Goal: Information Seeking & Learning: Learn about a topic

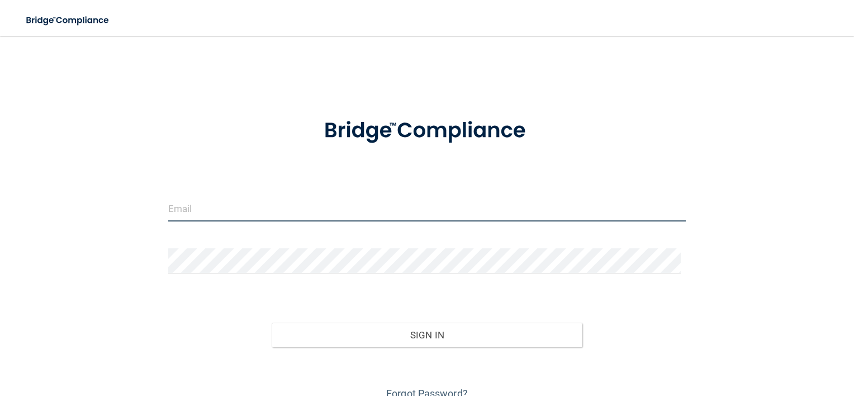
click at [218, 212] on input "email" at bounding box center [427, 208] width 518 height 25
type input "[EMAIL_ADDRESS][DOMAIN_NAME]"
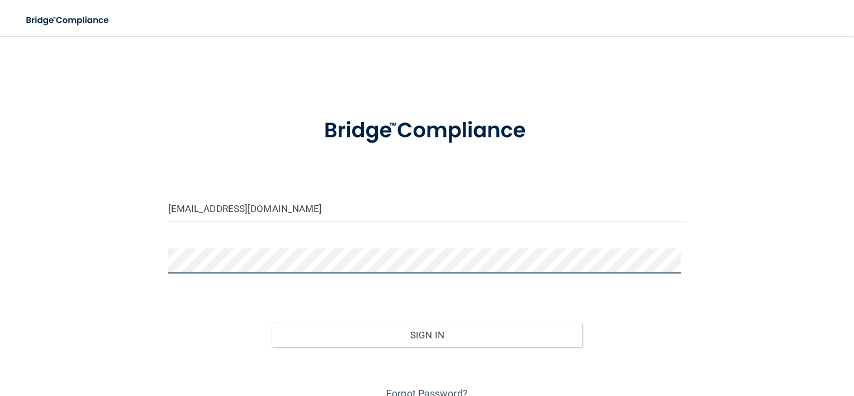
click at [272, 322] on button "Sign In" at bounding box center [427, 334] width 311 height 25
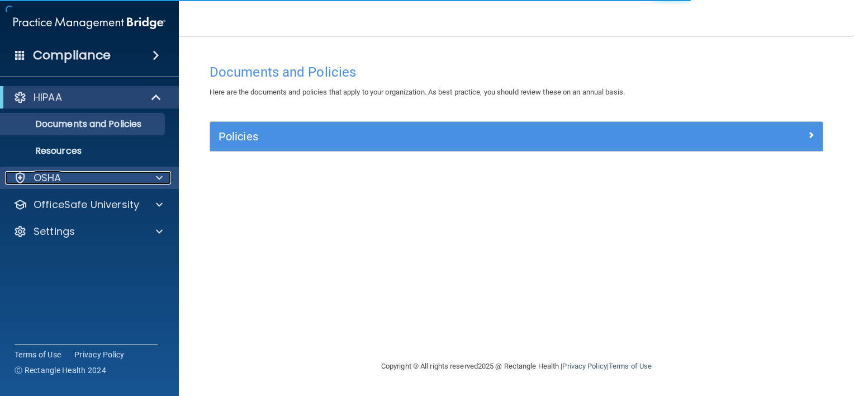
click at [85, 179] on div "OSHA" at bounding box center [74, 177] width 139 height 13
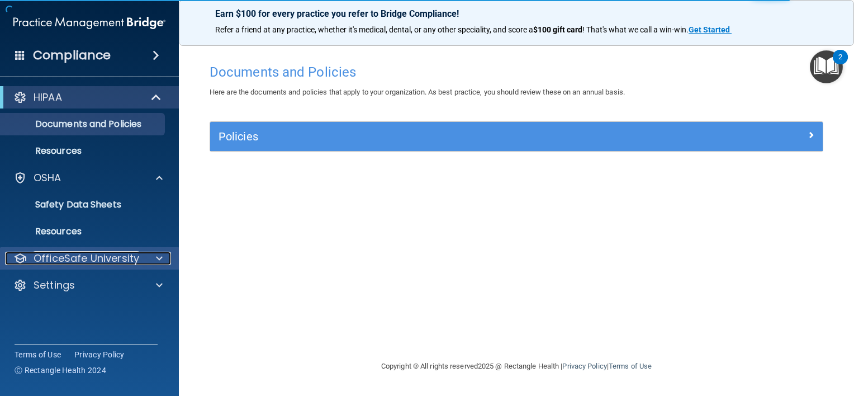
click at [86, 258] on p "OfficeSafe University" at bounding box center [87, 257] width 106 height 13
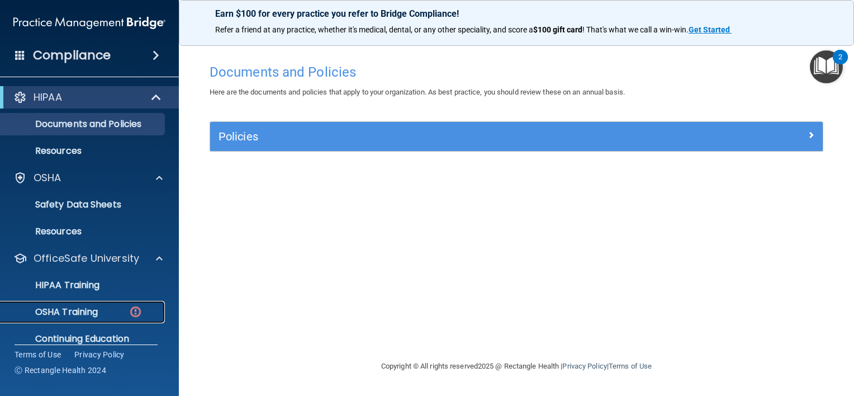
click at [80, 315] on p "OSHA Training" at bounding box center [52, 311] width 91 height 11
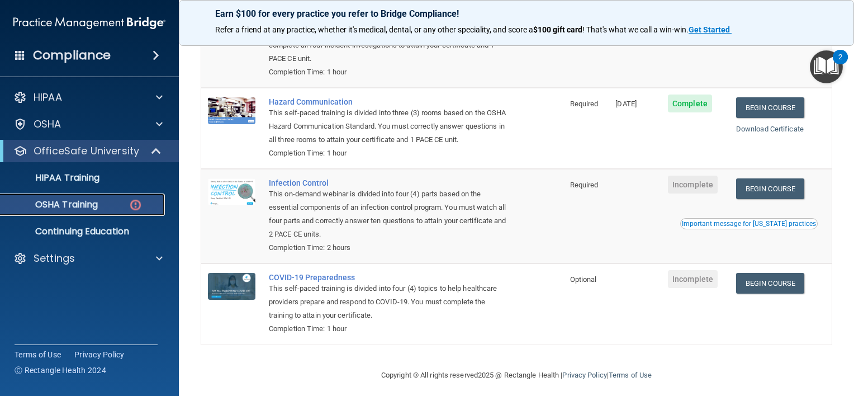
scroll to position [183, 0]
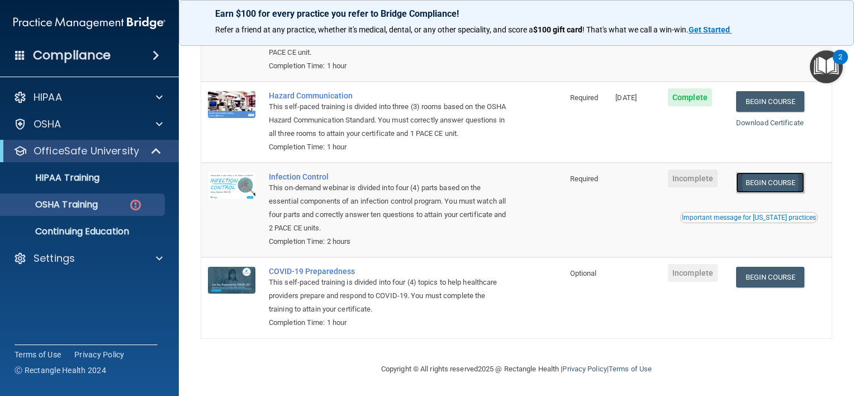
click at [767, 181] on link "Begin Course" at bounding box center [770, 182] width 68 height 21
